Goal: Transaction & Acquisition: Purchase product/service

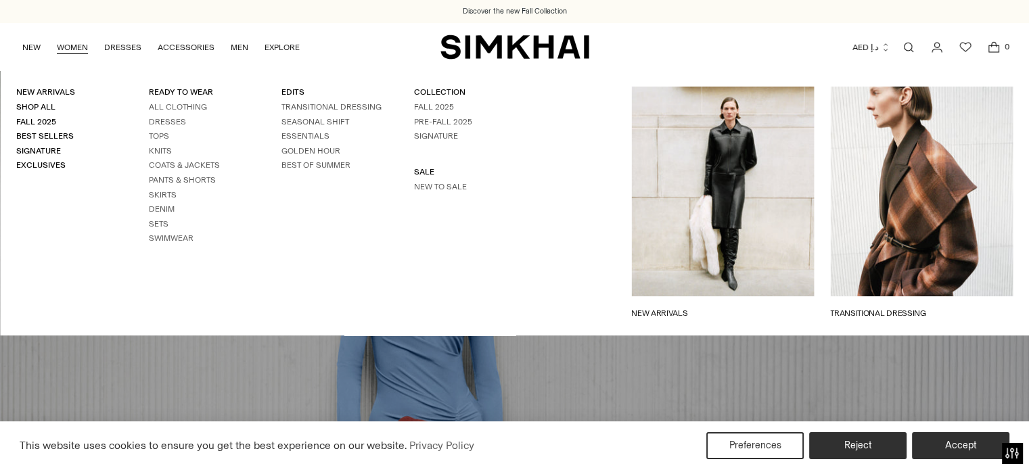
click at [72, 51] on link "WOMEN" at bounding box center [72, 47] width 31 height 30
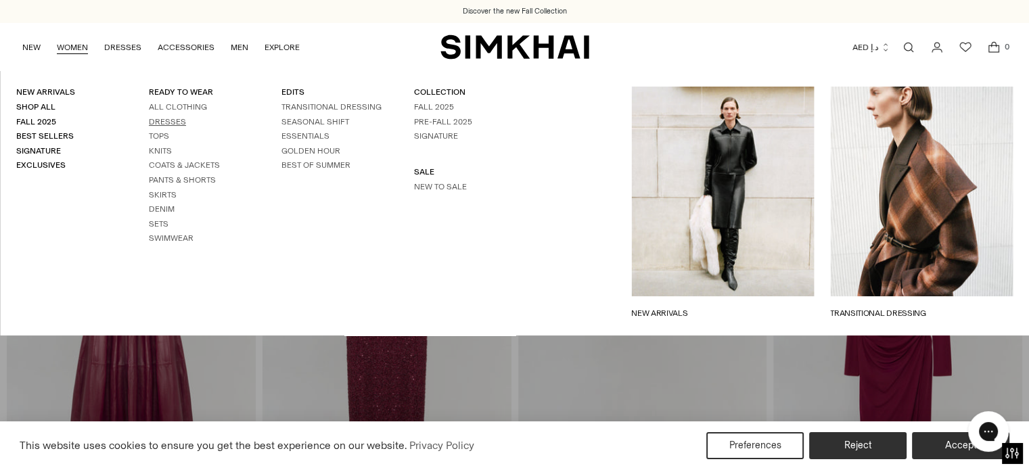
click at [166, 122] on link "Dresses" at bounding box center [167, 121] width 37 height 9
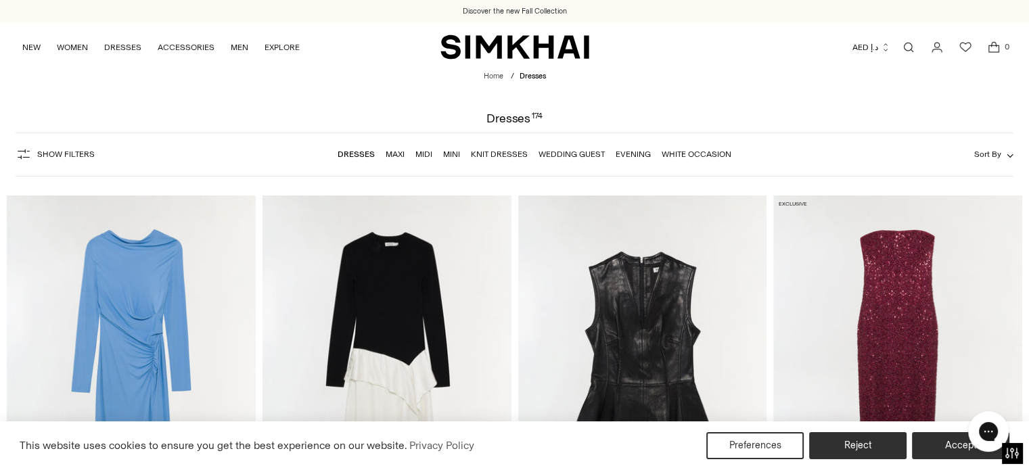
click at [21, 151] on icon "button" at bounding box center [24, 154] width 16 height 16
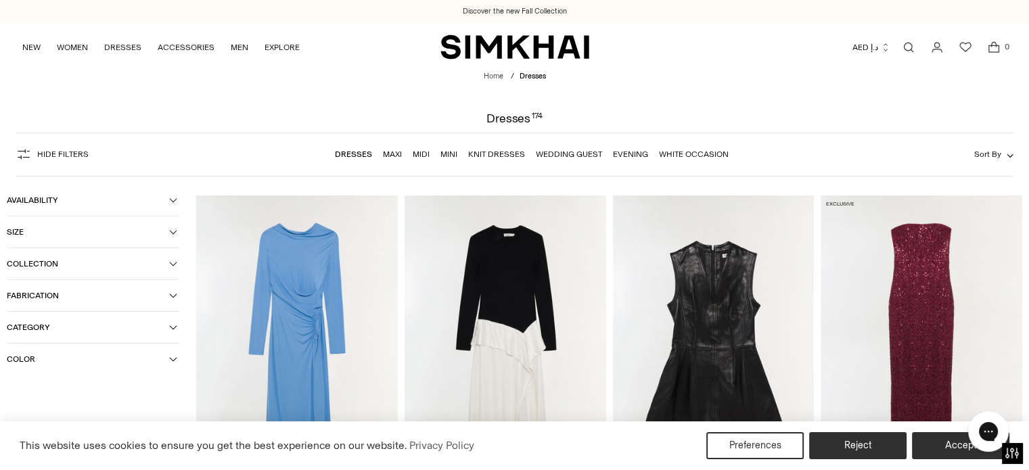
click at [85, 359] on span "Color" at bounding box center [88, 358] width 162 height 9
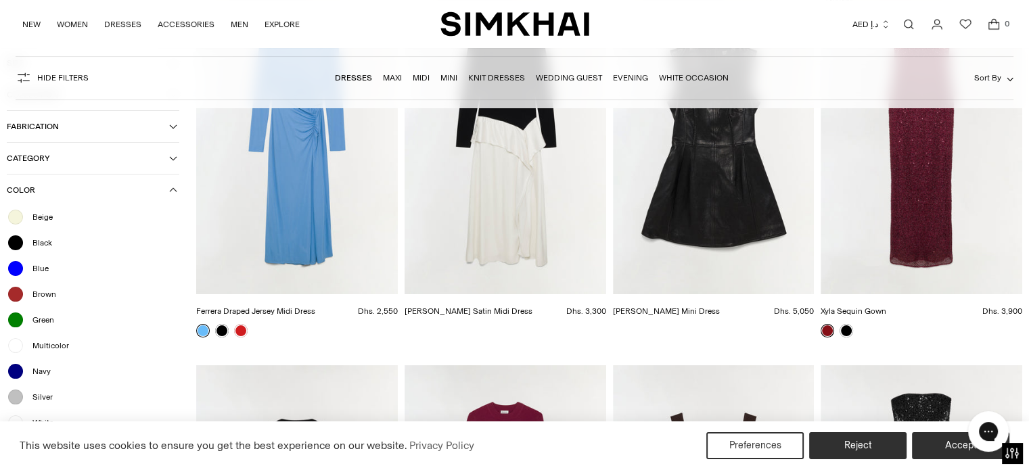
click at [37, 214] on span "Beige" at bounding box center [38, 217] width 28 height 12
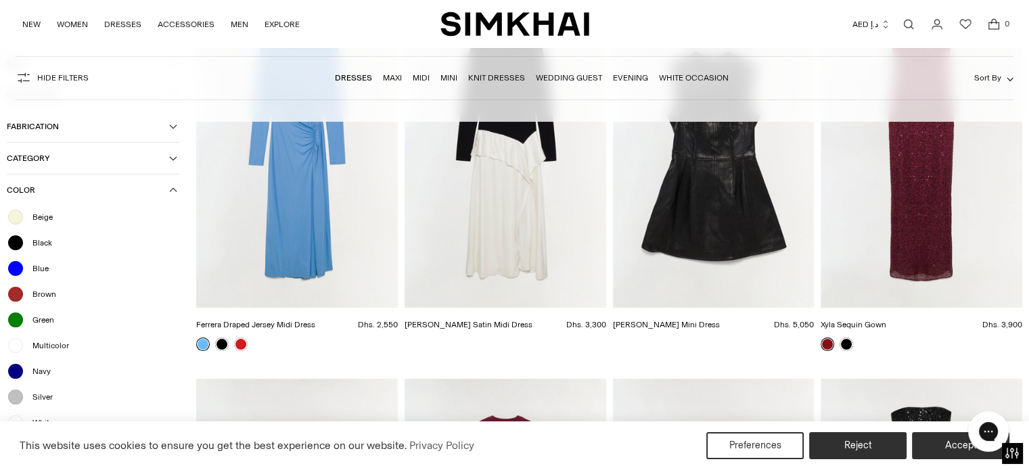
scroll to position [216, 0]
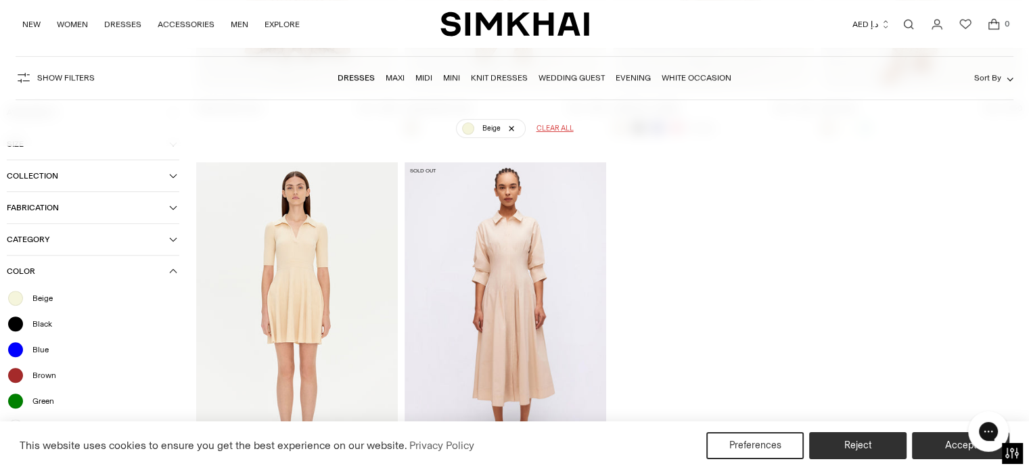
scroll to position [511, 0]
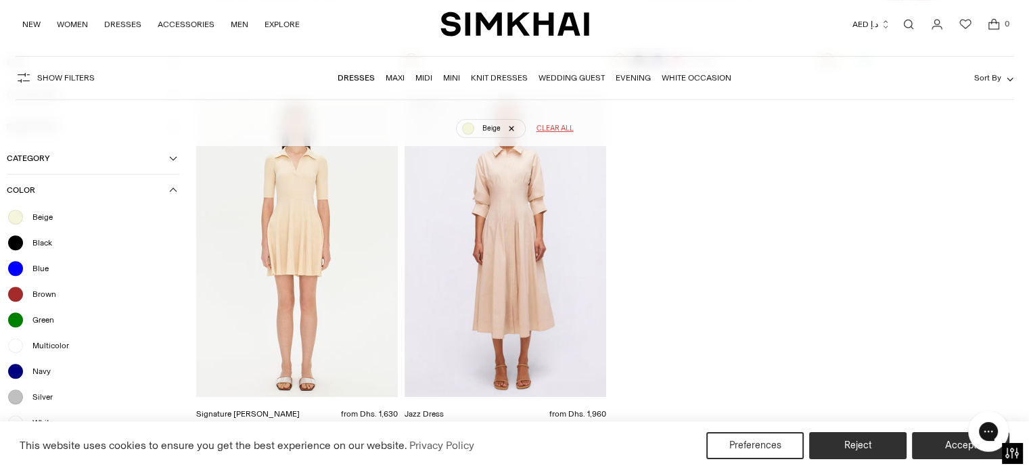
click at [57, 341] on span "Multicolor" at bounding box center [46, 345] width 45 height 12
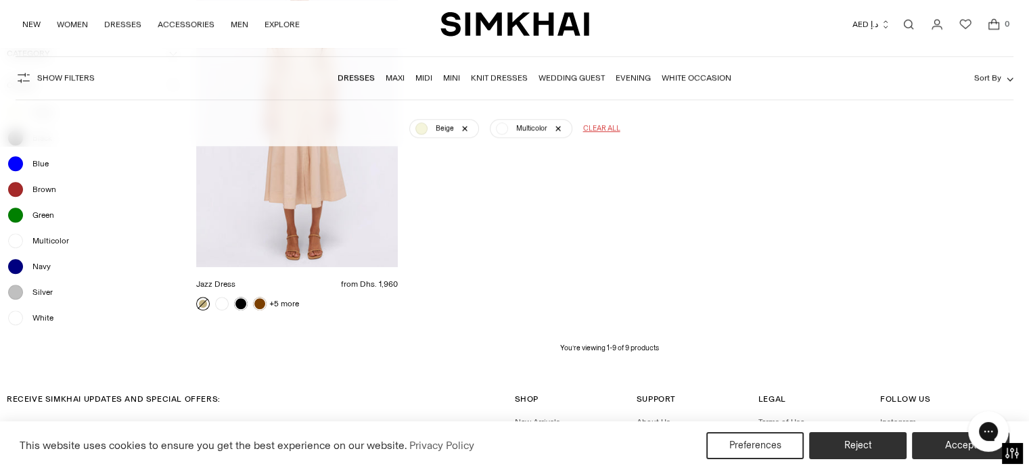
scroll to position [744, 0]
